Goal: Communication & Community: Answer question/provide support

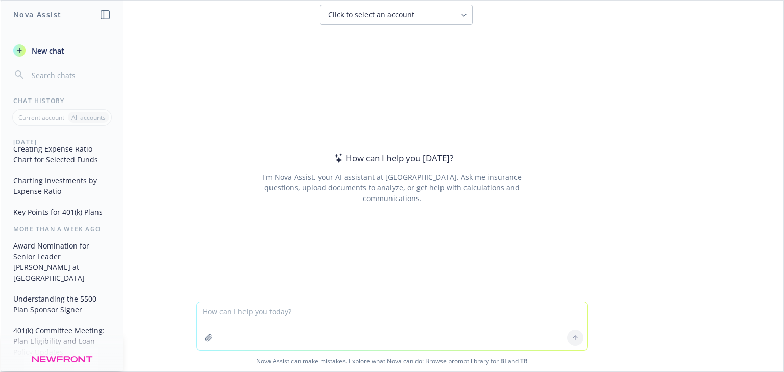
scroll to position [163, 0]
click at [53, 251] on button "Award Nomination for Senior Leader [PERSON_NAME] at [GEOGRAPHIC_DATA]" at bounding box center [62, 261] width 106 height 49
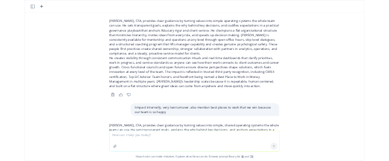
scroll to position [3460, 0]
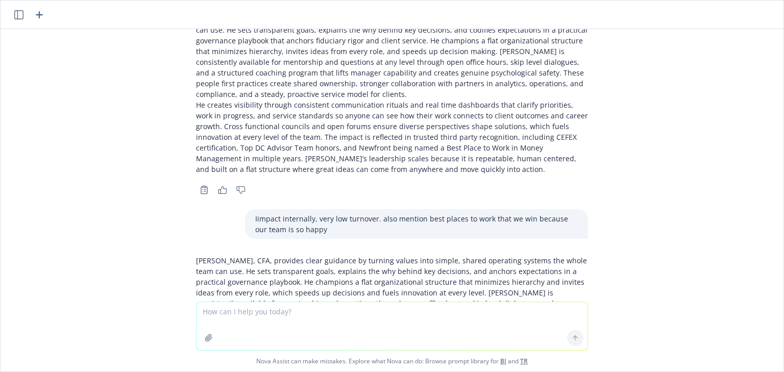
click at [207, 255] on p "[PERSON_NAME], CFA, provides clear guidance by turning values into simple, shar…" at bounding box center [392, 287] width 392 height 64
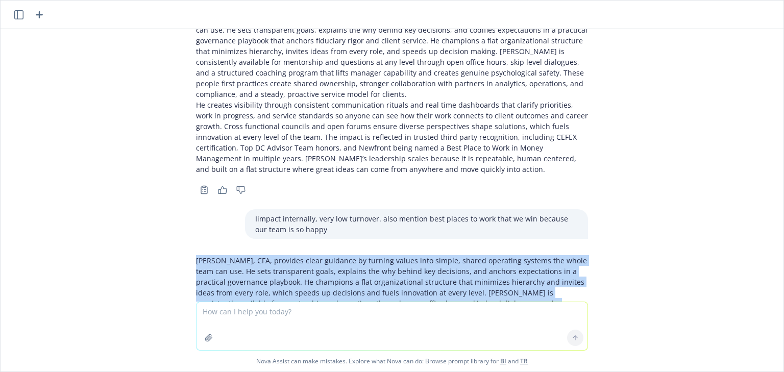
drag, startPoint x: 184, startPoint y: 134, endPoint x: 515, endPoint y: 246, distance: 349.8
click at [515, 251] on div "[PERSON_NAME], CFA, provides clear guidance by turning values into simple, shar…" at bounding box center [392, 334] width 408 height 166
click at [653, 201] on div "Help me answer the following question for an award nomination: Confirming that …" at bounding box center [392, 165] width 783 height 272
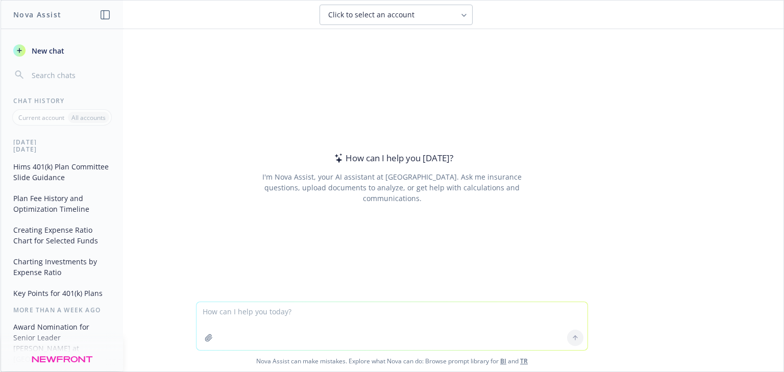
scroll to position [122, 0]
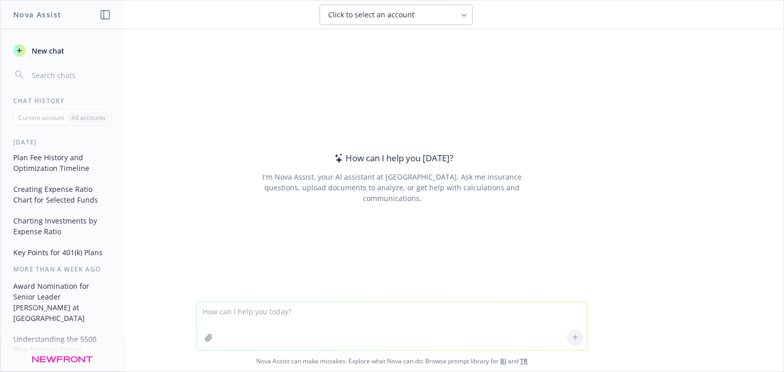
click at [46, 299] on button "Award Nomination for Senior Leader [PERSON_NAME] at [GEOGRAPHIC_DATA]" at bounding box center [62, 302] width 106 height 49
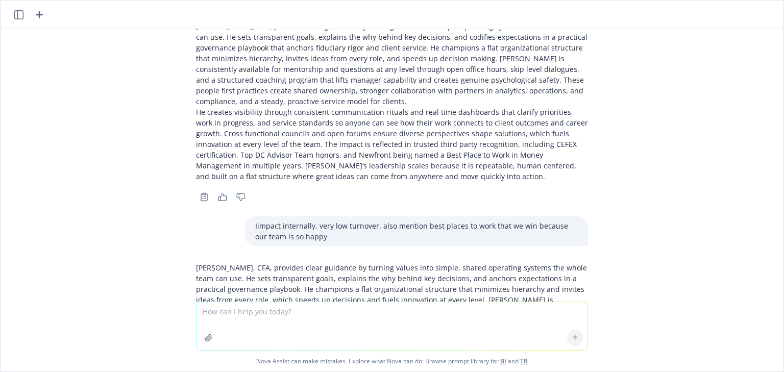
scroll to position [3460, 0]
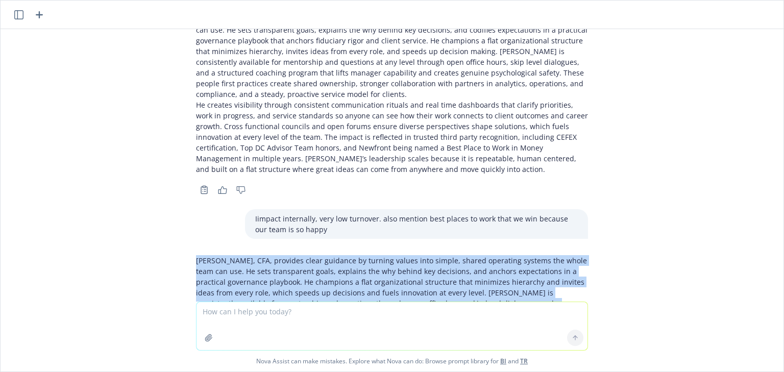
drag, startPoint x: 343, startPoint y: 166, endPoint x: 549, endPoint y: 259, distance: 225.6
click at [549, 259] on div "[PERSON_NAME], CFA, provides clear guidance by turning values into simple, shar…" at bounding box center [392, 334] width 408 height 166
click at [629, 240] on div "Help me answer the following question for an award nomination: Confirming that …" at bounding box center [392, 165] width 783 height 272
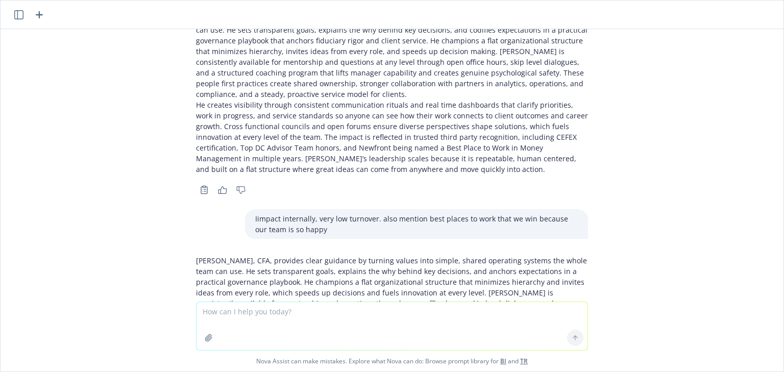
click at [533, 255] on p "[PERSON_NAME], CFA, provides clear guidance by turning values into simple, shar…" at bounding box center [392, 287] width 392 height 64
drag, startPoint x: 280, startPoint y: 174, endPoint x: 322, endPoint y: 178, distance: 43.0
click at [322, 255] on p "[PERSON_NAME], CFA, provides clear guidance by turning values into simple, shar…" at bounding box center [392, 287] width 392 height 64
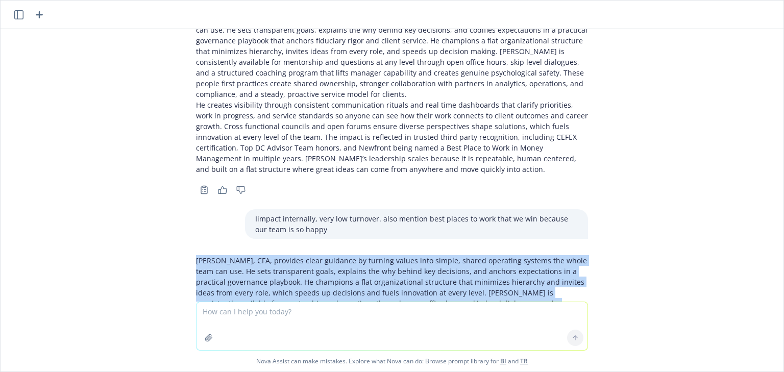
drag, startPoint x: 508, startPoint y: 251, endPoint x: 131, endPoint y: 135, distance: 394.3
click at [131, 135] on div "Help me answer the following question for an award nomination: Confirming that …" at bounding box center [392, 165] width 783 height 272
copy div "[PERSON_NAME], CFA, provides clear guidance by turning values into simple, shar…"
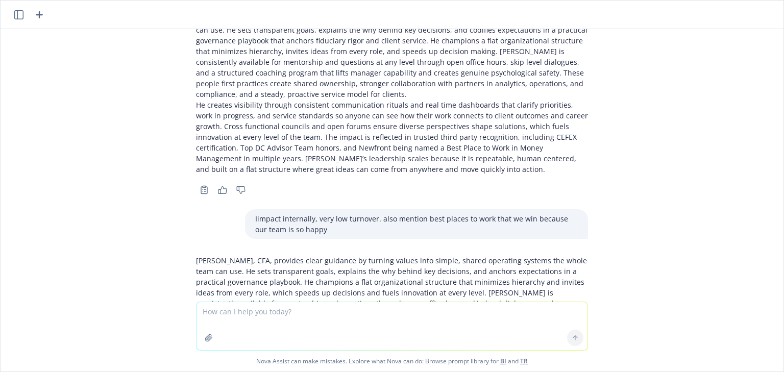
click at [257, 311] on textarea at bounding box center [391, 326] width 391 height 48
paste textarea "Please summarize why you are nominating this person. What is the achievement be…"
type textarea "Please summarize why you are nominating this person. What is the achievement be…"
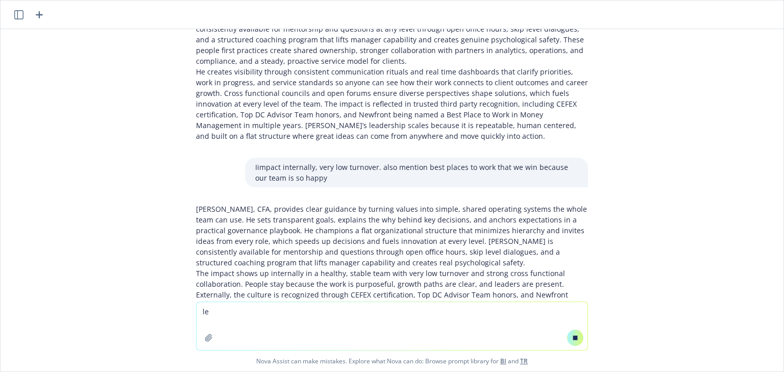
scroll to position [3311, 0]
type textarea "less than 200 words"
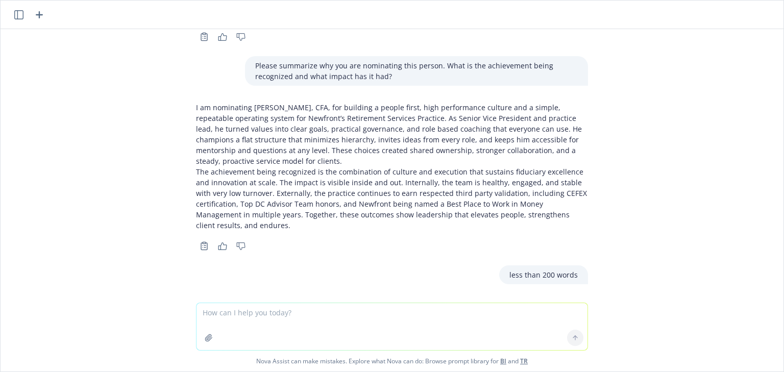
scroll to position [3845, 0]
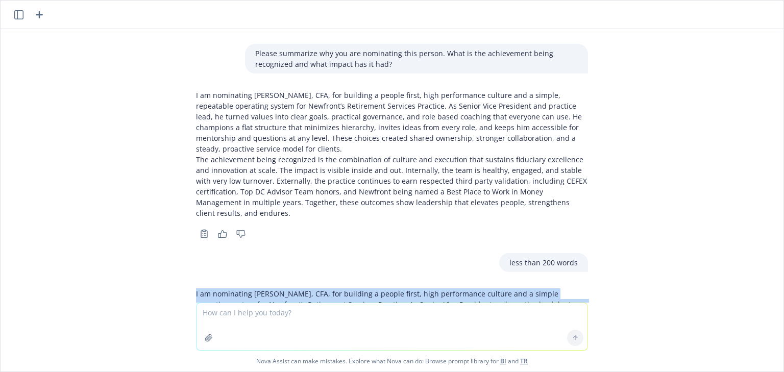
drag, startPoint x: 188, startPoint y: 142, endPoint x: 565, endPoint y: 245, distance: 391.3
click at [565, 284] on div "I am nominating [PERSON_NAME], CFA, for building a people first, high performan…" at bounding box center [392, 361] width 408 height 155
copy div "L ip dolorsitam Cons Adipis, ELI, sed doeiusmo t incidi utlab, etdo magnaaliqua…"
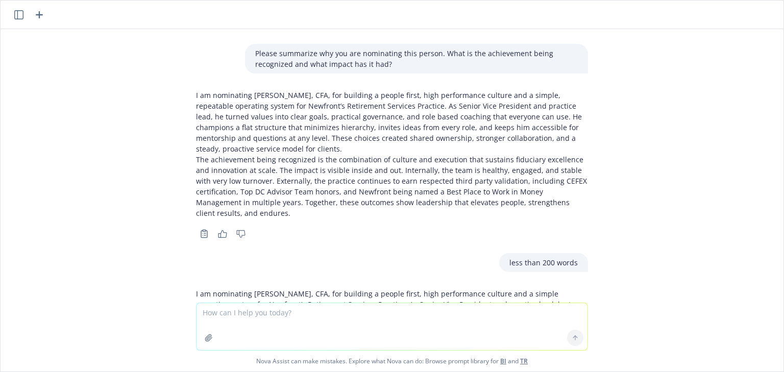
click at [247, 316] on textarea at bounding box center [391, 326] width 391 height 47
type textarea "I don't want to say "i am nominating...""
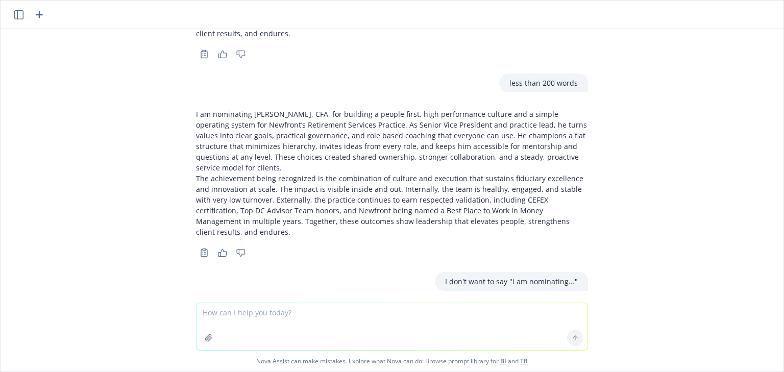
scroll to position [4033, 0]
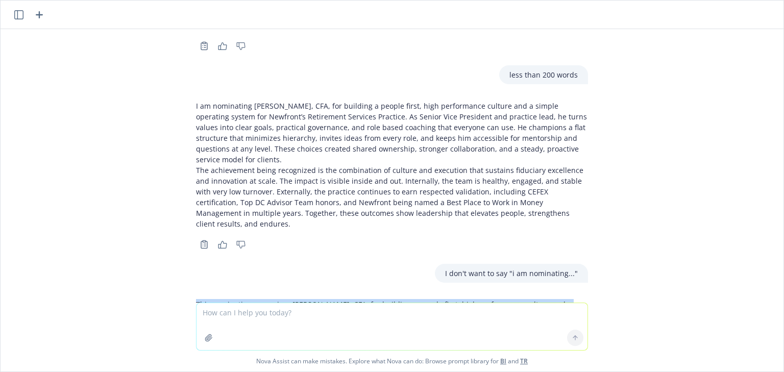
drag, startPoint x: 183, startPoint y: 146, endPoint x: 538, endPoint y: 247, distance: 369.2
click at [538, 295] on div "This nomination recognizes [PERSON_NAME], CFA, for building a people first, hig…" at bounding box center [392, 372] width 408 height 155
drag, startPoint x: 475, startPoint y: 225, endPoint x: 184, endPoint y: 139, distance: 303.2
click at [188, 295] on div "This nomination recognizes [PERSON_NAME], CFA, for building a people first, hig…" at bounding box center [392, 372] width 408 height 155
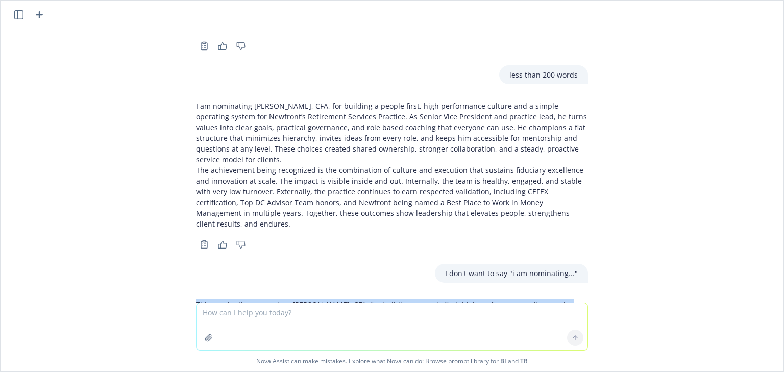
copy div "Lore ipsumdolor sitametcon Adip Elitse, DOE, tem incididu u labore etdol, magn …"
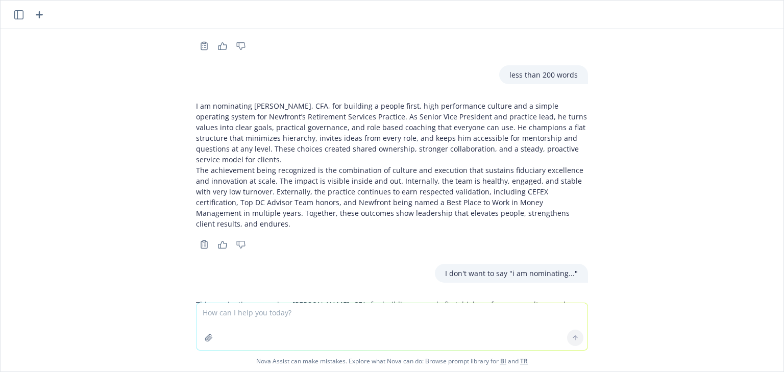
click at [324, 322] on textarea at bounding box center [391, 326] width 391 height 47
type textarea "can we get other options for the first sentence?"
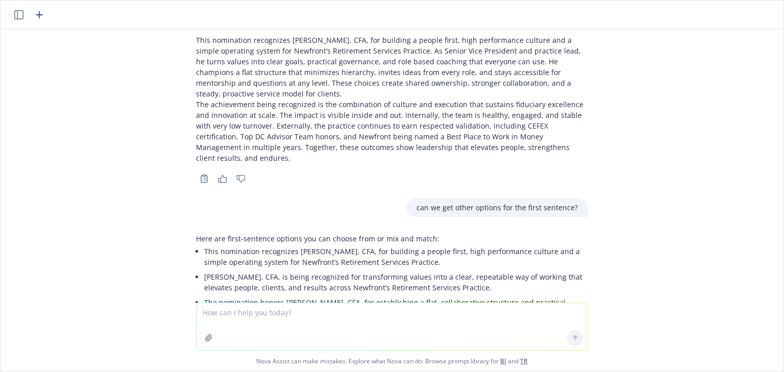
scroll to position [4298, 0]
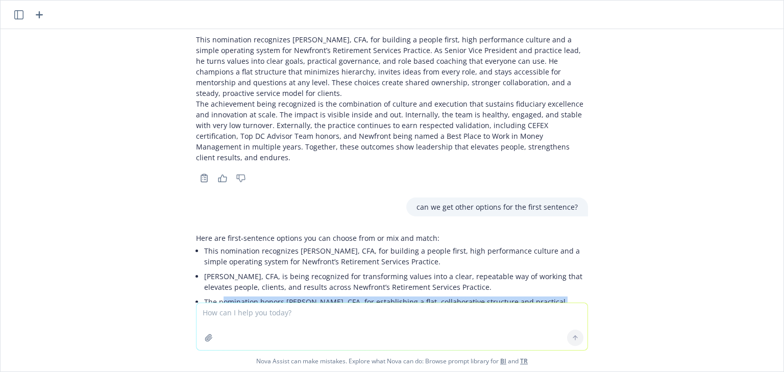
drag, startPoint x: 214, startPoint y: 134, endPoint x: 425, endPoint y: 140, distance: 210.3
click at [425, 294] on li "The nomination honors [PERSON_NAME], CFA, for establishing a flat, collaborativ…" at bounding box center [396, 307] width 384 height 26
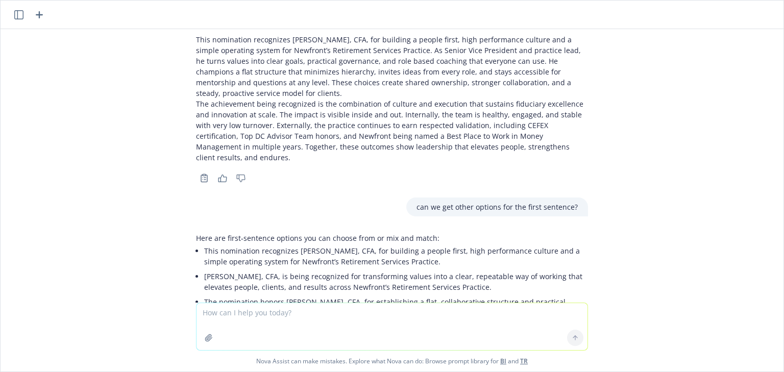
drag, startPoint x: 198, startPoint y: 155, endPoint x: 343, endPoint y: 167, distance: 145.5
click at [343, 320] on li "Recognized here is [PERSON_NAME], CFA, whose leadership turns principles into d…" at bounding box center [396, 333] width 384 height 26
click at [221, 294] on li "The nomination honors [PERSON_NAME], CFA, for establishing a flat, collaborativ…" at bounding box center [396, 307] width 384 height 26
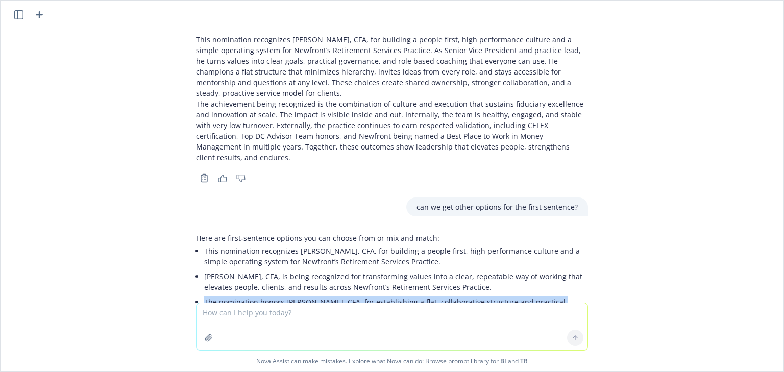
drag, startPoint x: 198, startPoint y: 128, endPoint x: 354, endPoint y: 142, distance: 156.2
click at [354, 294] on li "The nomination honors [PERSON_NAME], CFA, for establishing a flat, collaborativ…" at bounding box center [396, 307] width 384 height 26
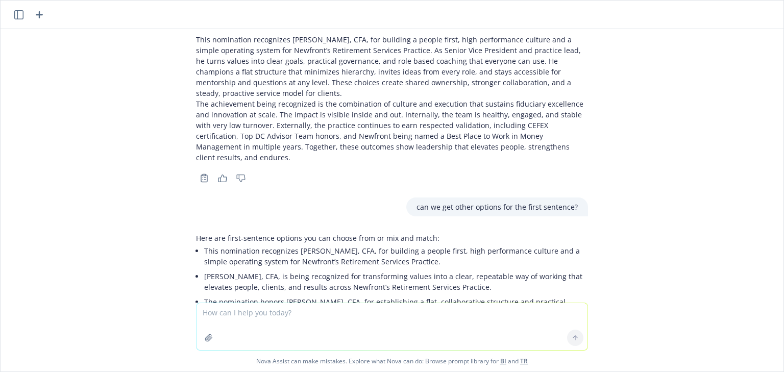
drag, startPoint x: 197, startPoint y: 154, endPoint x: 332, endPoint y: 171, distance: 136.3
drag, startPoint x: 202, startPoint y: 256, endPoint x: 300, endPoint y: 263, distance: 98.2
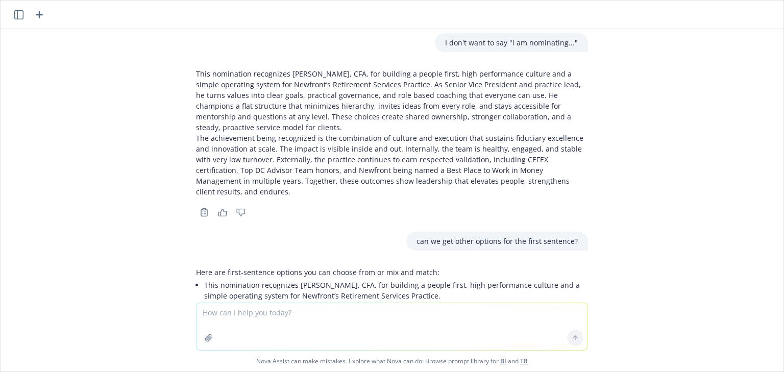
scroll to position [4257, 0]
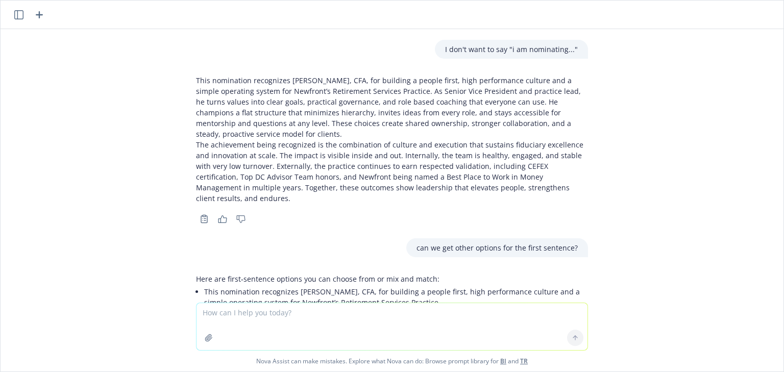
click at [216, 335] on li "The nomination honors [PERSON_NAME], CFA, for establishing a flat, collaborativ…" at bounding box center [396, 348] width 384 height 26
drag, startPoint x: 202, startPoint y: 196, endPoint x: 321, endPoint y: 212, distance: 121.0
click at [321, 361] on li "Recognized here is [PERSON_NAME], CFA, whose leadership turns principles into d…" at bounding box center [396, 374] width 384 height 26
click at [279, 361] on li "Recognized here is [PERSON_NAME], CFA, whose leadership turns principles into d…" at bounding box center [396, 374] width 384 height 26
drag, startPoint x: 294, startPoint y: 207, endPoint x: 194, endPoint y: 192, distance: 101.2
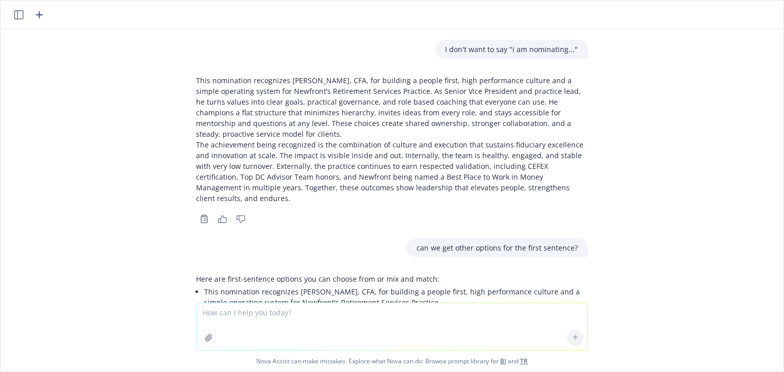
click at [204, 361] on li "Recognized here is [PERSON_NAME], CFA, whose leadership turns principles into d…" at bounding box center [396, 374] width 384 height 26
click at [274, 361] on li "Recognized here is [PERSON_NAME], CFA, whose leadership turns principles into d…" at bounding box center [396, 374] width 384 height 26
drag, startPoint x: 310, startPoint y: 207, endPoint x: 189, endPoint y: 197, distance: 121.4
copy li "Recognized here is [PERSON_NAME], CFA, whose leadership turns principles into d…"
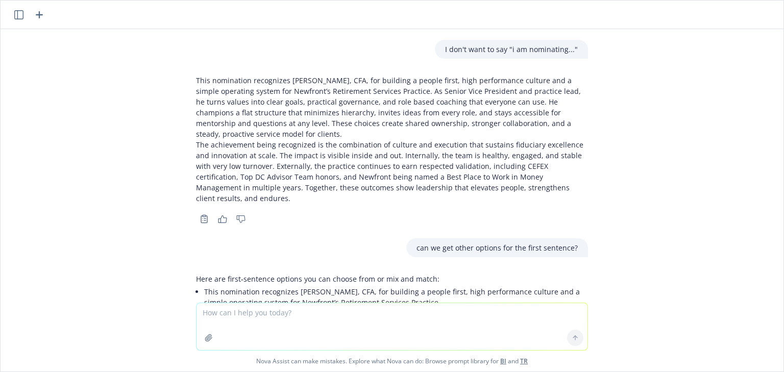
click at [245, 310] on textarea at bounding box center [391, 326] width 391 height 47
paste textarea "Recognized here is [PERSON_NAME], CFA, whose leadership turns principles into d…"
type textarea "lets use this one: Recognized here is [PERSON_NAME], CFA, whose leadership turn…"
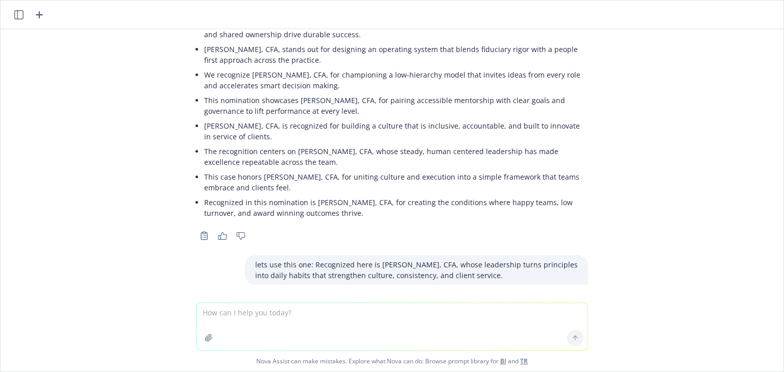
scroll to position [4629, 0]
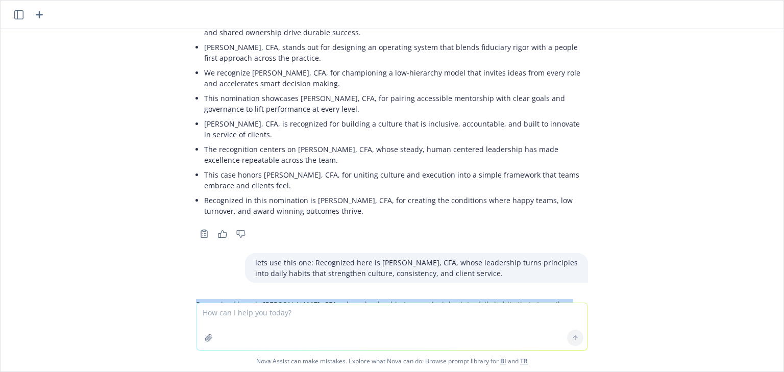
drag, startPoint x: 394, startPoint y: 247, endPoint x: 184, endPoint y: 129, distance: 241.0
click at [188, 295] on div "Recognized here is [PERSON_NAME], CFA, whose leadership turns principles into d…" at bounding box center [392, 372] width 408 height 155
copy div "Loremipsum dolo si Amet Consec, ADI, elits doeiusmodt incid utlaboreet dolo mag…"
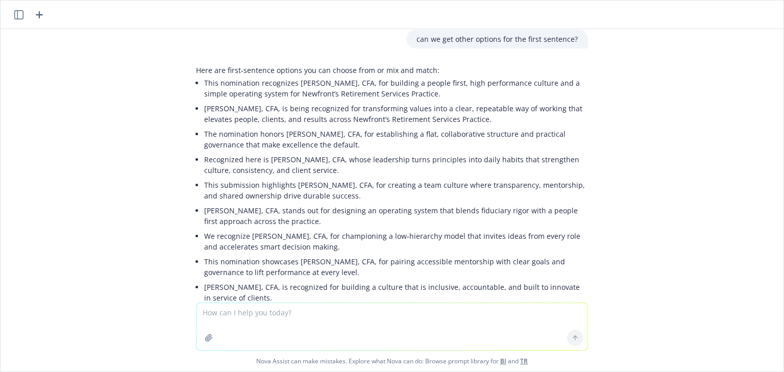
scroll to position [4344, 0]
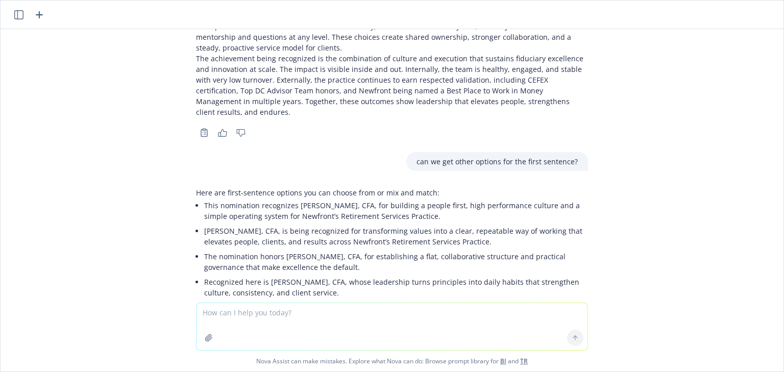
click at [300, 313] on textarea at bounding box center [391, 326] width 391 height 47
type textarea "other suggestions besides Fiduciary excellence?"
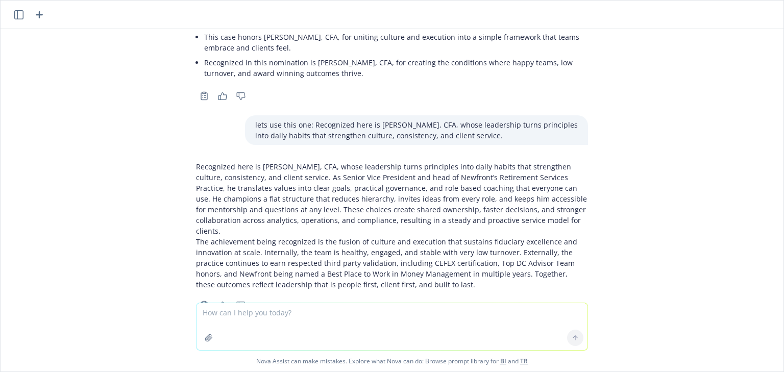
scroll to position [4780, 0]
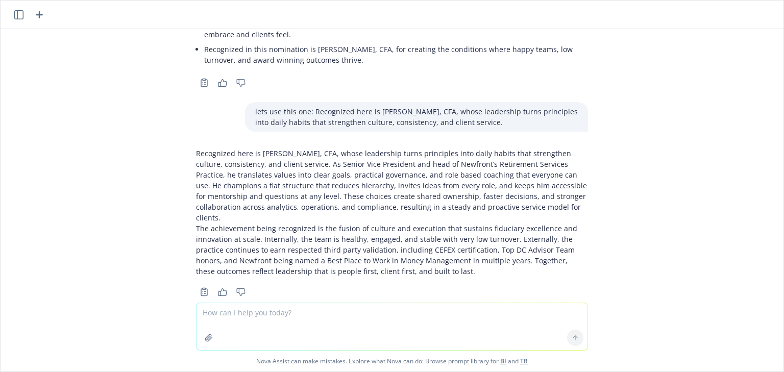
drag, startPoint x: 311, startPoint y: 251, endPoint x: 201, endPoint y: 247, distance: 109.8
drag, startPoint x: 201, startPoint y: 247, endPoint x: 320, endPoint y: 245, distance: 118.9
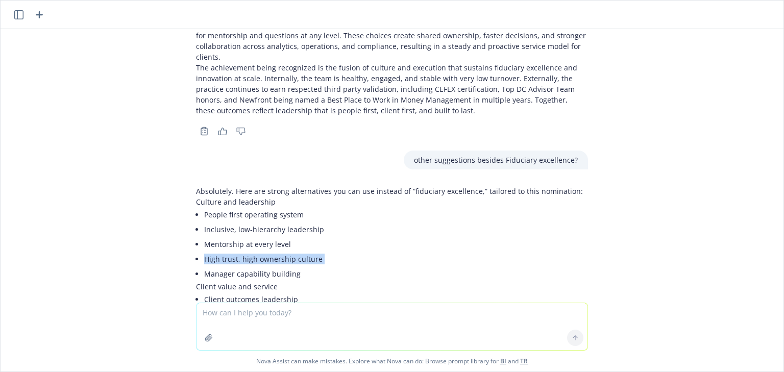
scroll to position [4944, 0]
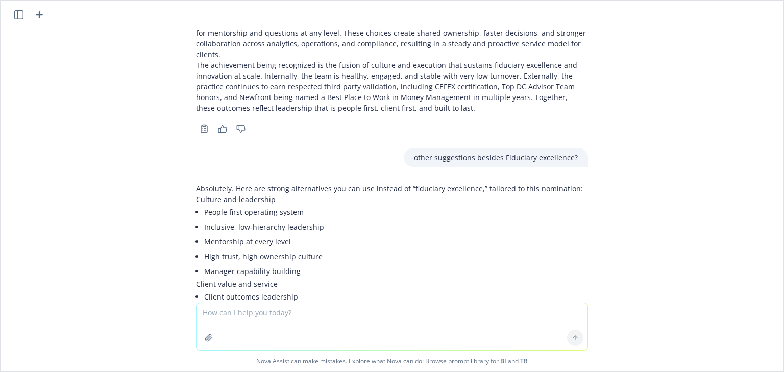
drag, startPoint x: 359, startPoint y: 156, endPoint x: 198, endPoint y: 158, distance: 160.8
click at [204, 319] on li "Governance that clients feel in every interaction" at bounding box center [393, 326] width 379 height 15
drag, startPoint x: 285, startPoint y: 242, endPoint x: 192, endPoint y: 242, distance: 92.9
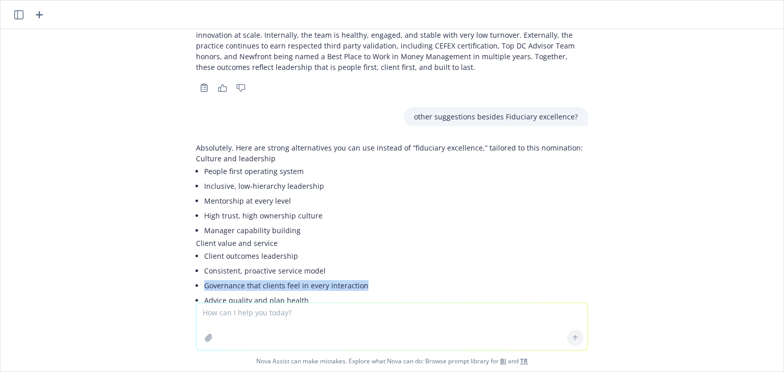
drag, startPoint x: 361, startPoint y: 119, endPoint x: 193, endPoint y: 115, distance: 167.9
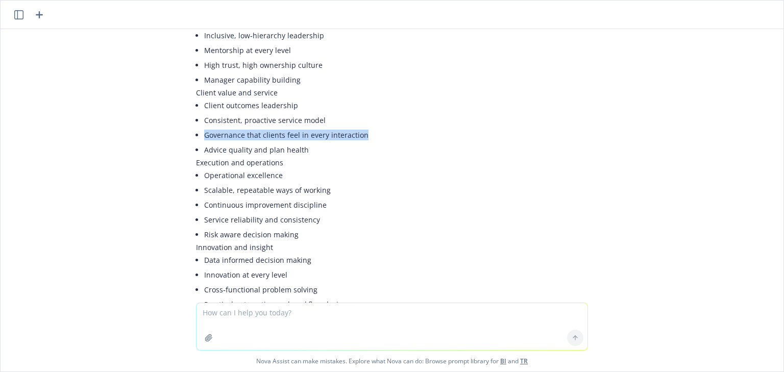
scroll to position [5148, 0]
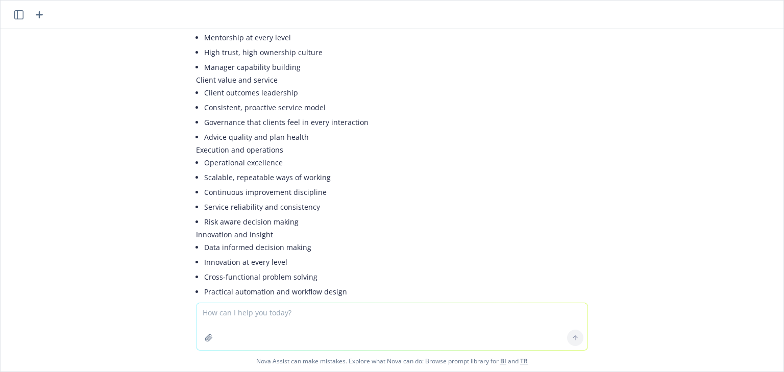
drag, startPoint x: 211, startPoint y: 242, endPoint x: 416, endPoint y: 245, distance: 205.2
drag, startPoint x: 206, startPoint y: 245, endPoint x: 406, endPoint y: 247, distance: 200.0
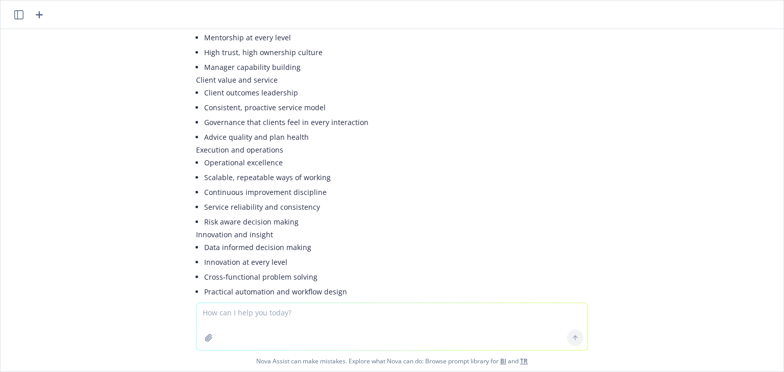
copy li "that marries operational excellence with a people first culture"
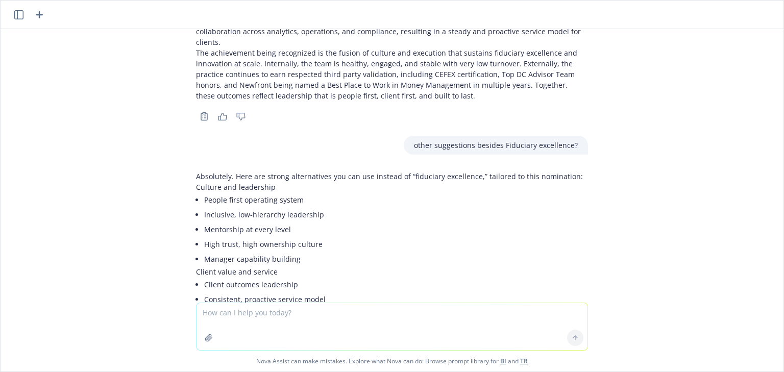
scroll to position [4944, 0]
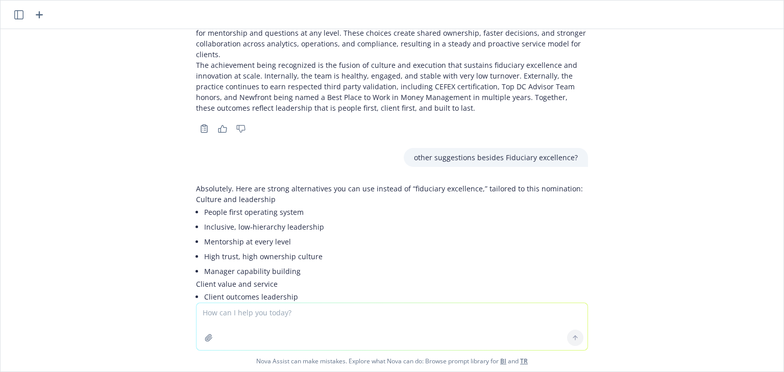
click at [211, 249] on li "High trust, high ownership culture" at bounding box center [393, 256] width 379 height 15
drag, startPoint x: 216, startPoint y: 85, endPoint x: 332, endPoint y: 95, distance: 116.3
click at [332, 205] on ul "People first operating system Inclusive, low‑hierarchy leadership Mentorship at…" at bounding box center [393, 242] width 379 height 74
click at [327, 264] on li "Manager capability building" at bounding box center [393, 271] width 379 height 15
drag, startPoint x: 316, startPoint y: 88, endPoint x: 195, endPoint y: 82, distance: 121.1
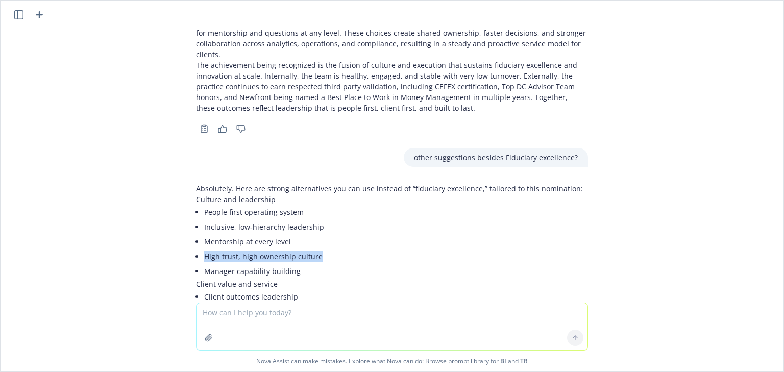
copy li "High trust, high ownership culture"
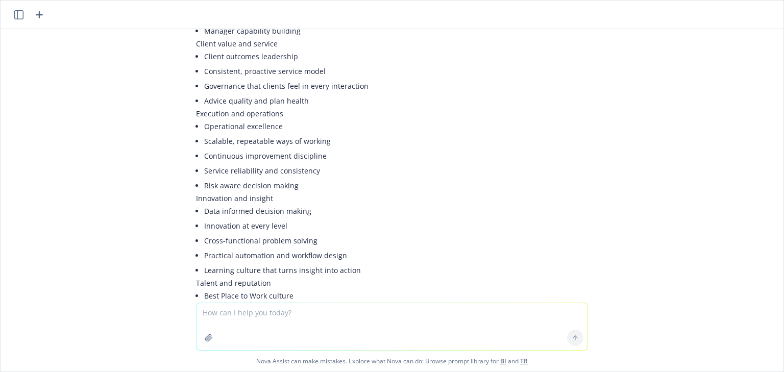
scroll to position [5189, 0]
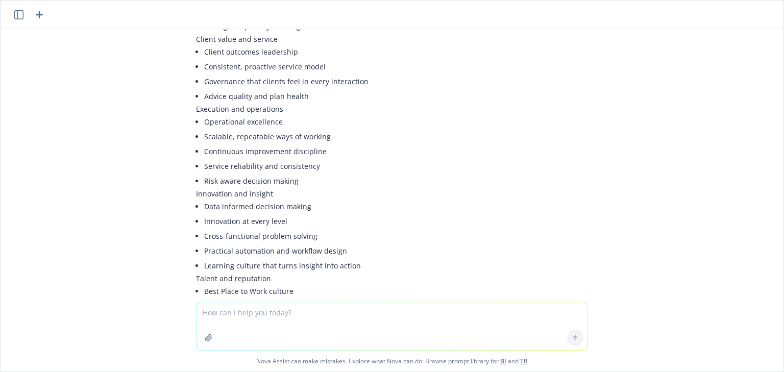
click at [281, 308] on textarea at bounding box center [391, 326] width 391 height 47
paste textarea "DCIIA would like to understand what our members are doing in the area of workpl…"
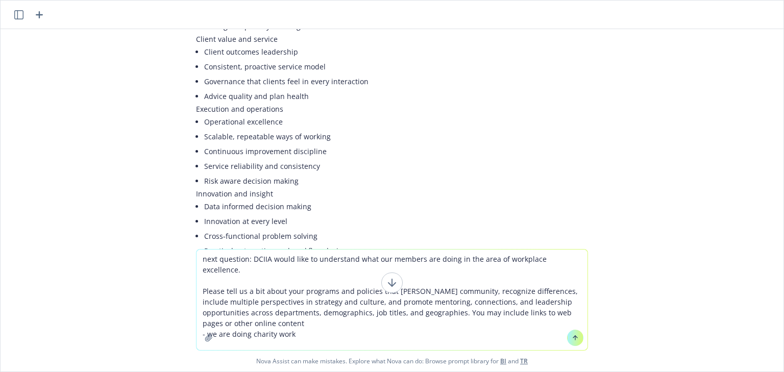
drag, startPoint x: 290, startPoint y: 326, endPoint x: 303, endPoint y: 326, distance: 12.8
click at [290, 326] on textarea "next question: DCIIA would like to understand what our members are doing in the…" at bounding box center [391, 300] width 391 height 101
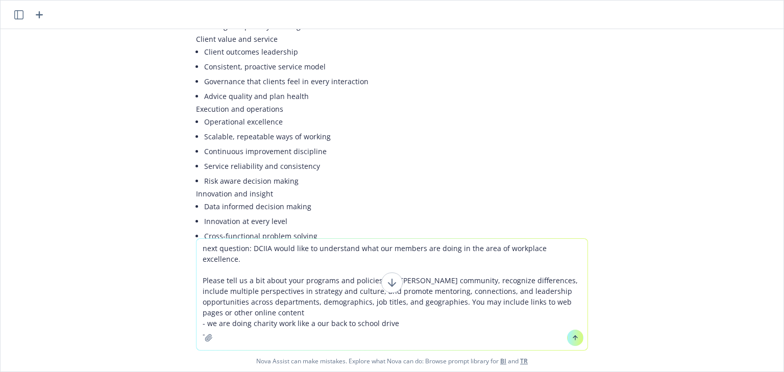
drag, startPoint x: 299, startPoint y: 268, endPoint x: 524, endPoint y: 280, distance: 225.3
click at [524, 280] on textarea "next question: DCIIA would like to understand what our members are doing in the…" at bounding box center [391, 294] width 391 height 111
drag, startPoint x: 389, startPoint y: 313, endPoint x: 326, endPoint y: 311, distance: 62.8
click at [326, 311] on textarea "next question: DCIIA would like to understand what our members are doing in the…" at bounding box center [391, 294] width 391 height 111
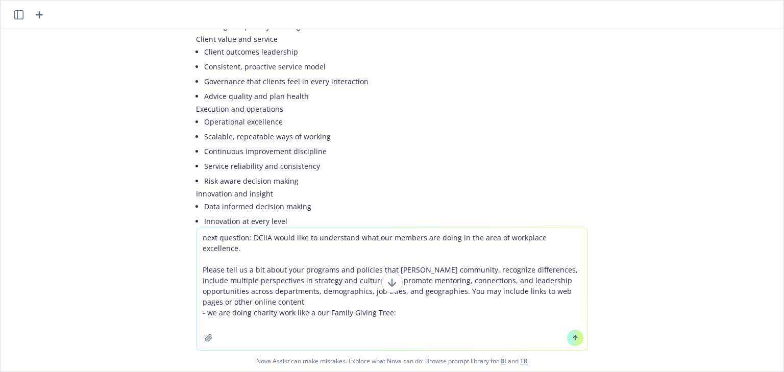
click at [232, 308] on textarea "next question: DCIIA would like to understand what our members are doing in the…" at bounding box center [391, 289] width 391 height 122
paste textarea "Who is Family Giving Tree (FGT)? Family Giving Tree is a charitable organizatio…"
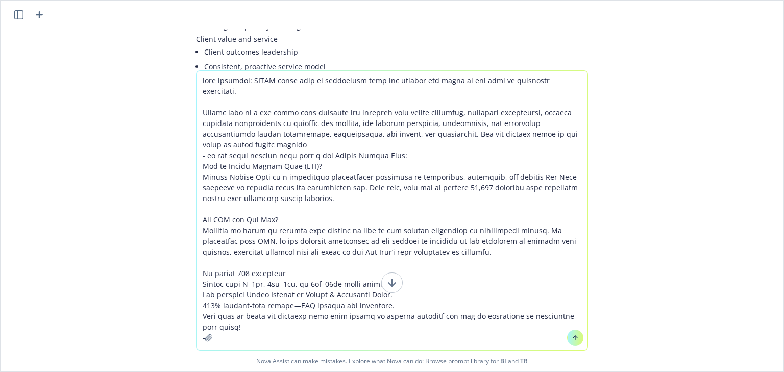
click at [225, 326] on textarea at bounding box center [391, 210] width 391 height 279
click at [245, 329] on textarea at bounding box center [391, 210] width 391 height 279
drag, startPoint x: 280, startPoint y: 83, endPoint x: 465, endPoint y: 87, distance: 185.3
click at [465, 87] on textarea at bounding box center [391, 210] width 391 height 279
click at [370, 327] on textarea at bounding box center [391, 210] width 391 height 279
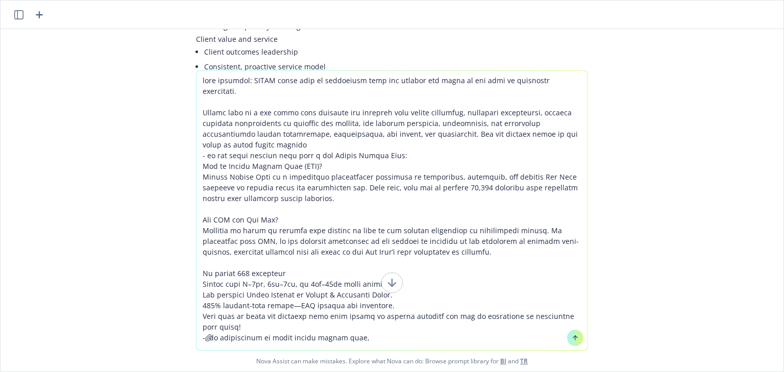
paste textarea "er some workshops and meditations that are available to support your well-being…"
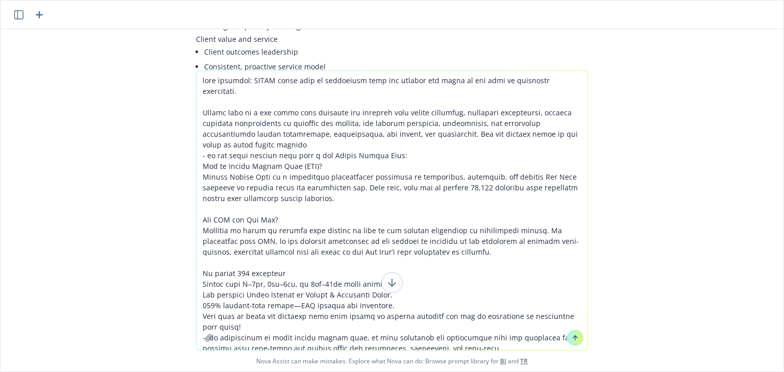
click at [352, 329] on textarea at bounding box center [391, 210] width 391 height 279
click at [444, 335] on textarea at bounding box center [391, 210] width 391 height 279
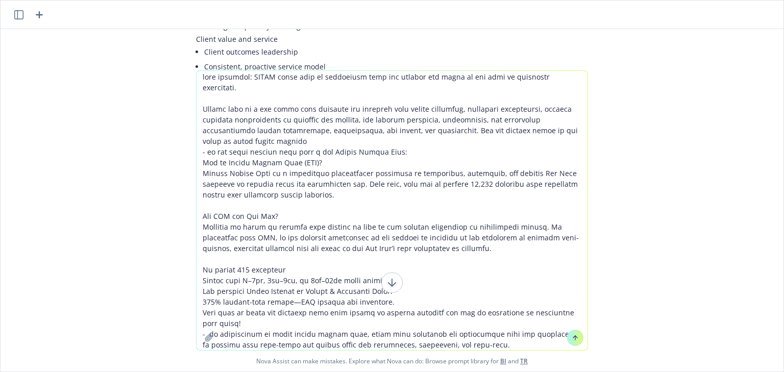
drag, startPoint x: 323, startPoint y: 345, endPoint x: 203, endPoint y: 342, distance: 120.5
click at [203, 342] on div at bounding box center [391, 210] width 391 height 279
paste textarea "uarterly Value Award :trophy: This Quarter the Values Award is focused on Act L…"
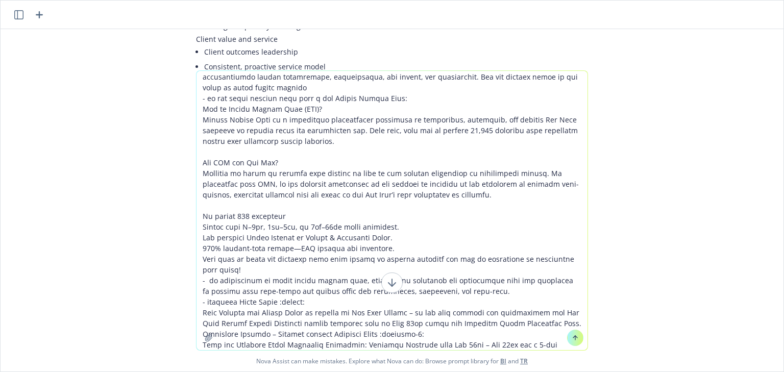
click at [203, 290] on textarea at bounding box center [391, 210] width 391 height 279
drag, startPoint x: 308, startPoint y: 291, endPoint x: 277, endPoint y: 291, distance: 30.6
click at [277, 291] on textarea at bounding box center [391, 210] width 391 height 279
click at [525, 330] on textarea at bounding box center [391, 210] width 391 height 279
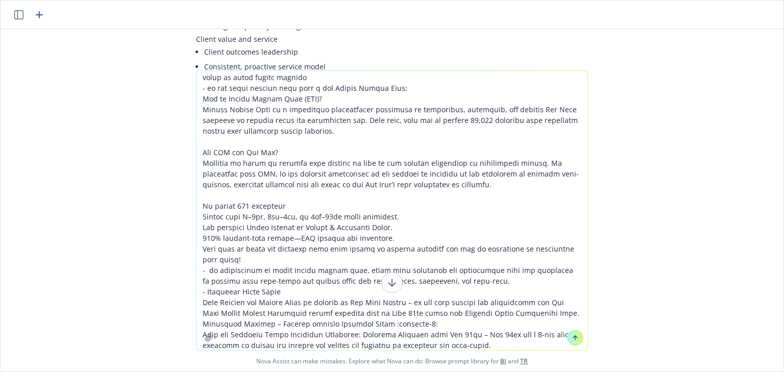
click at [209, 346] on div at bounding box center [208, 338] width 24 height 24
click at [211, 342] on button "button" at bounding box center [209, 338] width 16 height 16
click at [262, 346] on textarea at bounding box center [391, 210] width 391 height 279
paste textarea "mplify Mission: Amplify ****aims to amplify the voices of our [DEMOGRAPHIC_DATA…"
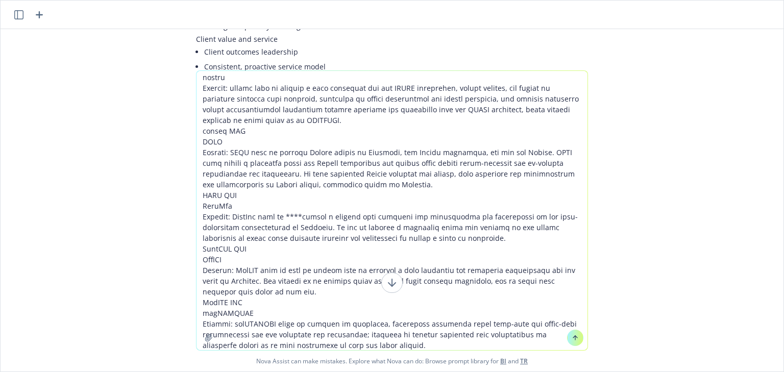
type textarea "next question: DCIIA would like to understand what our members are doing in the…"
click at [572, 336] on icon at bounding box center [575, 337] width 7 height 7
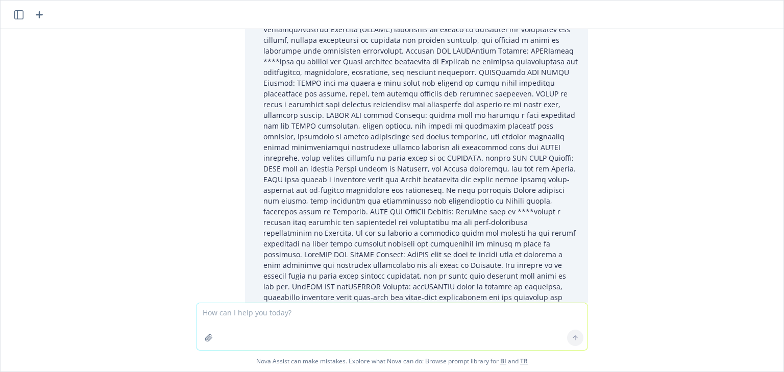
scroll to position [6294, 0]
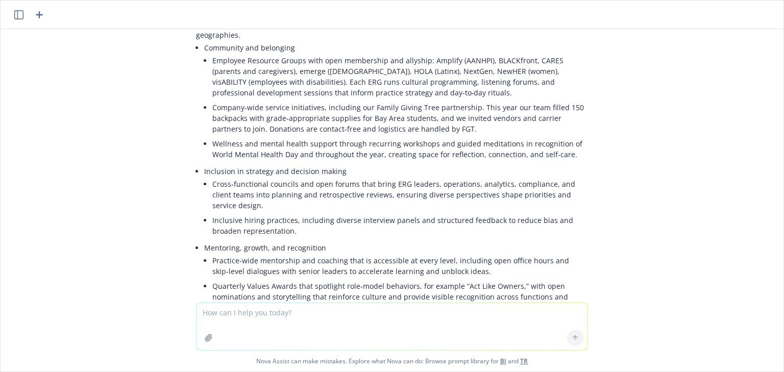
click at [264, 313] on textarea at bounding box center [391, 326] width 391 height 47
type textarea "S"
paste textarea "DCIIA would like to understand what our members are doing in the area of workpl…"
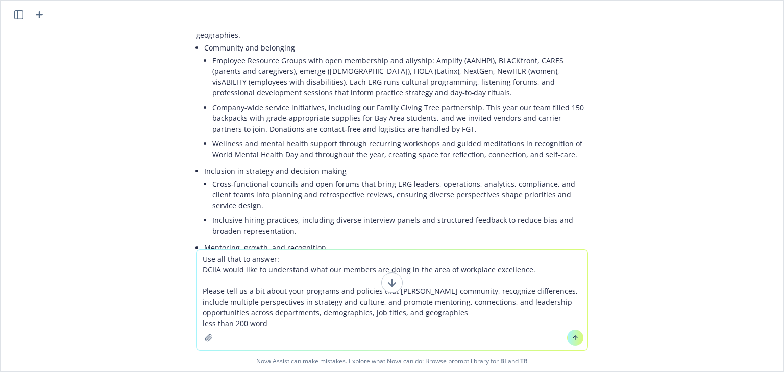
type textarea "Use all that to answer: DCIIA would like to understand what our members are doi…"
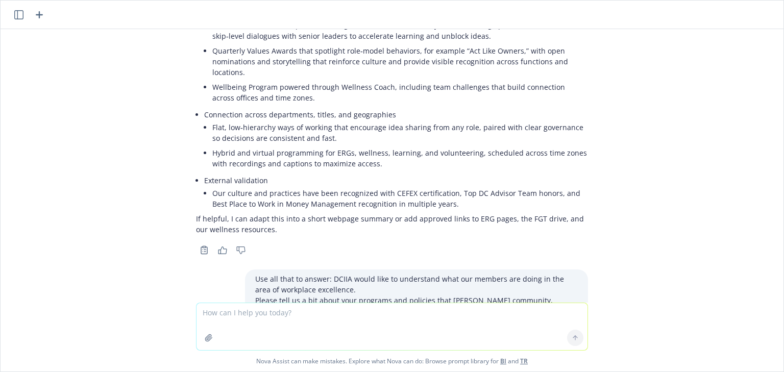
scroll to position [6536, 0]
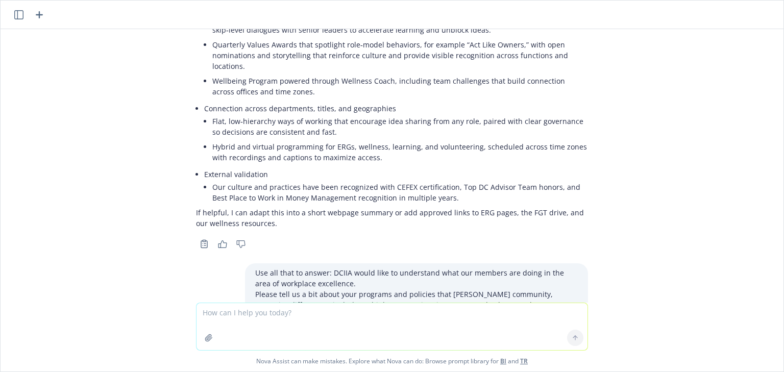
drag, startPoint x: 188, startPoint y: 142, endPoint x: 501, endPoint y: 252, distance: 331.3
click at [386, 313] on textarea at bounding box center [391, 326] width 391 height 47
type textarea "I dont like the 2nd and 3rd sentence, try to focus on answering the question. S…"
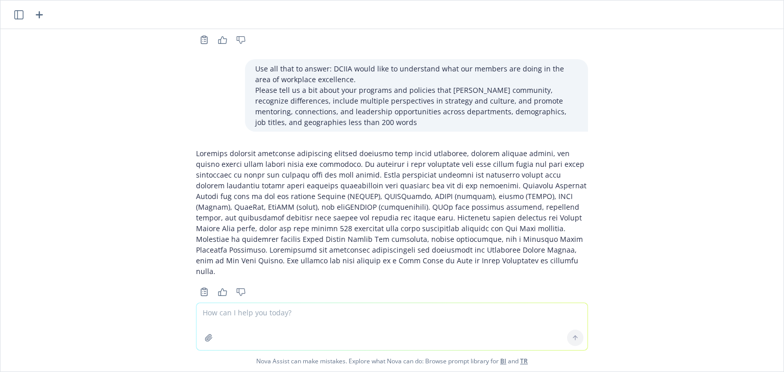
scroll to position [6745, 0]
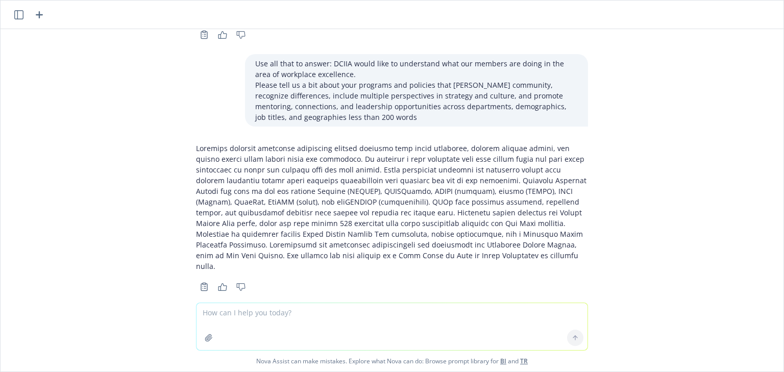
drag, startPoint x: 196, startPoint y: 130, endPoint x: 515, endPoint y: 245, distance: 339.0
click at [330, 314] on textarea at bounding box center [391, 326] width 391 height 47
type textarea "I think fostering Community means community internally, not externally"
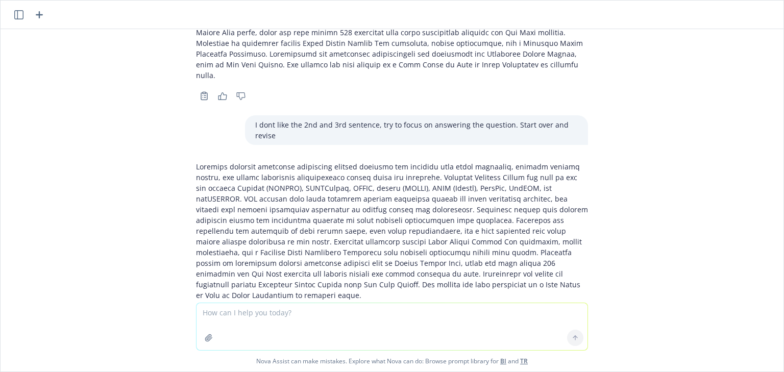
scroll to position [6943, 0]
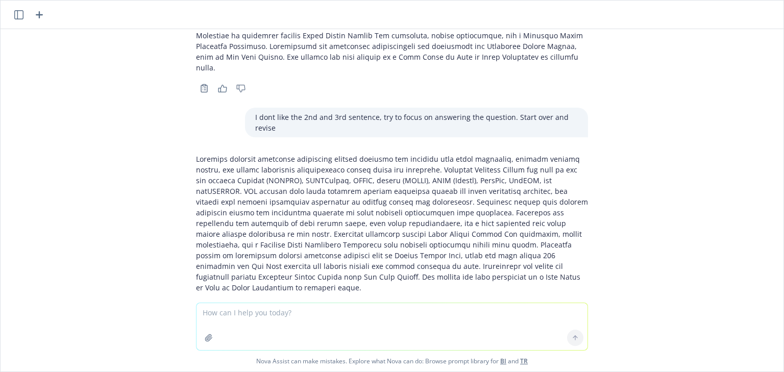
drag, startPoint x: 380, startPoint y: 135, endPoint x: 467, endPoint y: 179, distance: 98.1
drag, startPoint x: 259, startPoint y: 251, endPoint x: 174, endPoint y: 134, distance: 144.3
click at [174, 134] on div "Help me answer the following question for an award nomination: Confirming that …" at bounding box center [392, 166] width 783 height 274
click at [306, 316] on textarea at bounding box center [391, 326] width 391 height 47
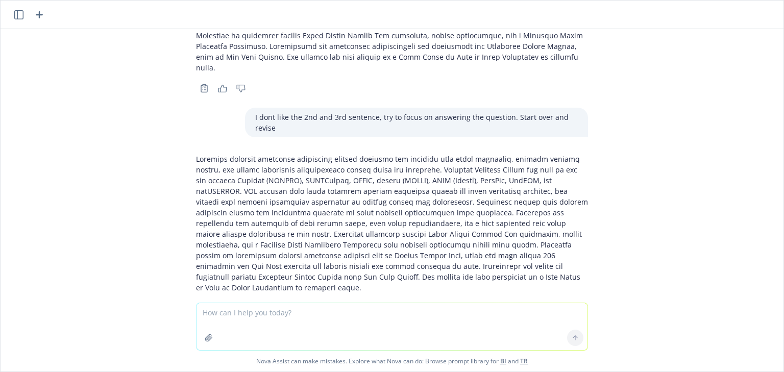
drag, startPoint x: 225, startPoint y: 216, endPoint x: 184, endPoint y: 130, distance: 94.7
copy p "Newfront fosters internal community through programs that build belonging, elev…"
click at [216, 316] on textarea at bounding box center [391, 326] width 391 height 47
click at [255, 312] on textarea "c" at bounding box center [391, 326] width 391 height 48
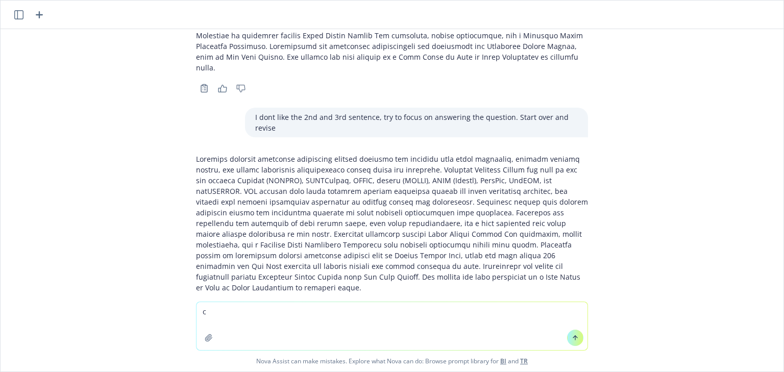
drag, startPoint x: 241, startPoint y: 312, endPoint x: 147, endPoint y: 306, distance: 94.1
click at [147, 306] on div "c Nova Assist can make mistakes. Explore what Nova can do: Browse prompt librar…" at bounding box center [392, 337] width 783 height 70
type textarea "V"
type textarea "can you add a sentence about the Newfront oscars?"
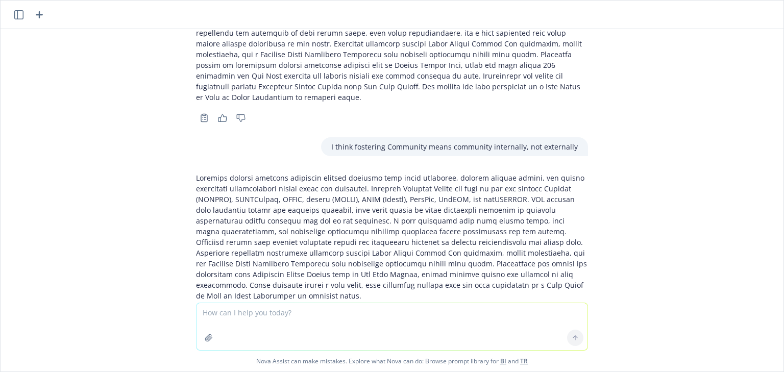
scroll to position [7142, 0]
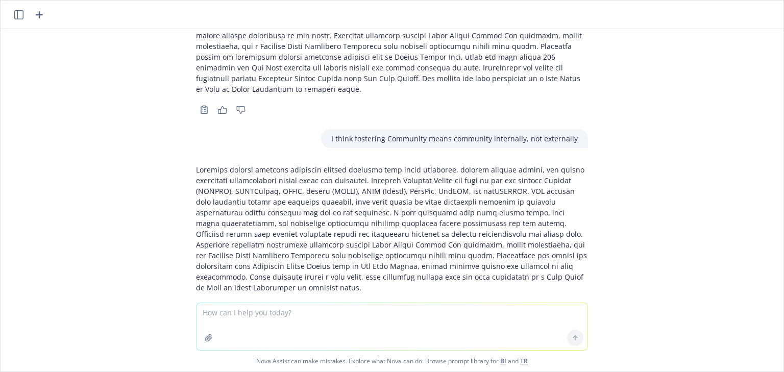
drag, startPoint x: 411, startPoint y: 219, endPoint x: 600, endPoint y: 226, distance: 188.9
click at [600, 226] on div "Help me answer the following question for an award nomination: Confirming that …" at bounding box center [392, 166] width 783 height 274
copy p "We also celebrate team achievements at the Newfront Oscars, a company wide even…"
click at [309, 314] on textarea at bounding box center [391, 326] width 391 height 47
type textarea "can we include the fun aspects of the oscars?"
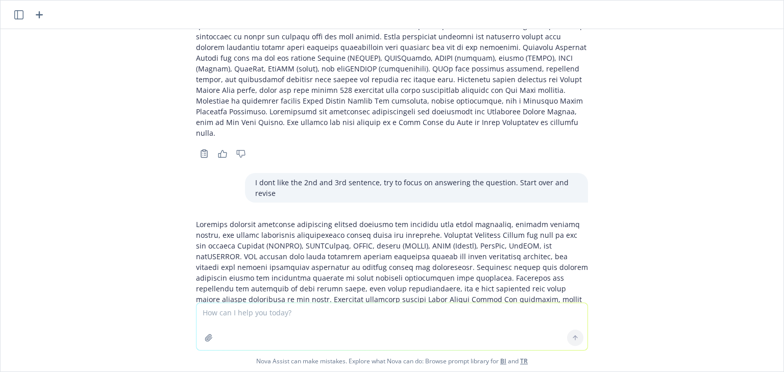
scroll to position [7340, 0]
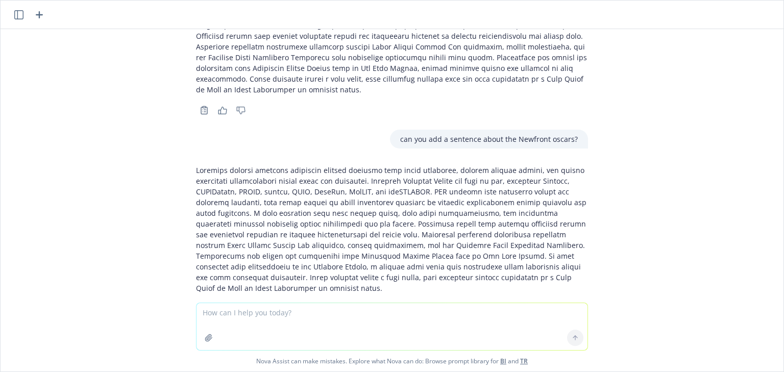
drag, startPoint x: 580, startPoint y: 229, endPoint x: 514, endPoint y: 231, distance: 65.4
drag, startPoint x: 510, startPoint y: 239, endPoint x: 179, endPoint y: 214, distance: 332.1
click at [178, 229] on div "Help me answer the following question for an award nomination: Confirming that …" at bounding box center [392, 166] width 783 height 274
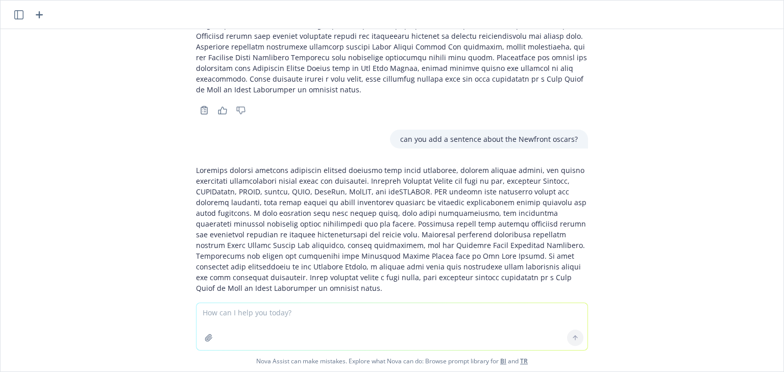
click at [325, 312] on textarea at bounding box center [391, 326] width 391 height 47
drag, startPoint x: 504, startPoint y: 242, endPoint x: 166, endPoint y: 232, distance: 338.5
click at [166, 232] on div "Help me answer the following question for an award nomination: Confirming that …" at bounding box center [392, 166] width 783 height 274
drag, startPoint x: 487, startPoint y: 229, endPoint x: 561, endPoint y: 228, distance: 74.0
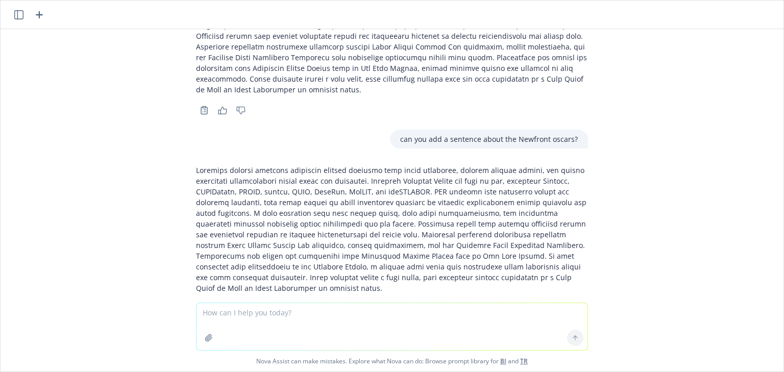
drag, startPoint x: 510, startPoint y: 239, endPoint x: 176, endPoint y: 231, distance: 334.9
click at [176, 231] on div "Help me answer the following question for an award nomination: Confirming that …" at bounding box center [392, 166] width 783 height 274
copy p "the Newfront Oscars, a company wide celebration with peer nominated categories,…"
